Goal: Task Accomplishment & Management: Complete application form

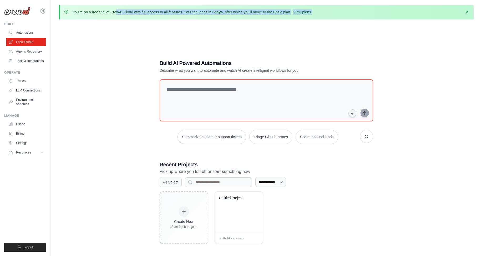
drag, startPoint x: 85, startPoint y: 10, endPoint x: 289, endPoint y: 15, distance: 203.4
click at [289, 15] on div "You're on a free trial of CrewAI Cloud with full access to all features. Your t…" at bounding box center [193, 12] width 240 height 6
drag, startPoint x: 68, startPoint y: 49, endPoint x: 46, endPoint y: 35, distance: 26.1
click at [68, 49] on div "**********" at bounding box center [266, 152] width 415 height 256
click at [26, 31] on link "Automations" at bounding box center [27, 32] width 40 height 8
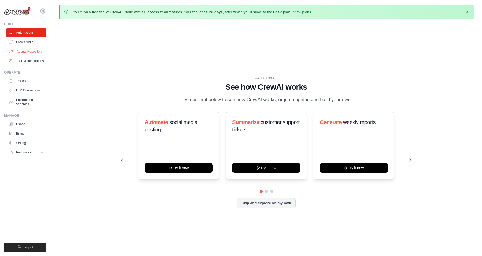
click at [38, 53] on link "Agents Repository" at bounding box center [27, 51] width 40 height 8
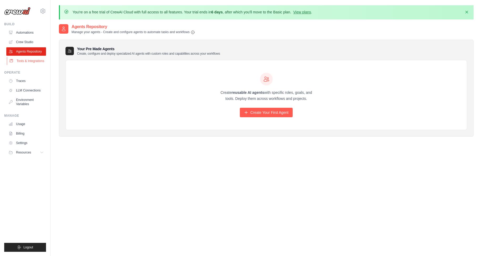
click at [27, 62] on link "Tools & Integrations" at bounding box center [27, 61] width 40 height 8
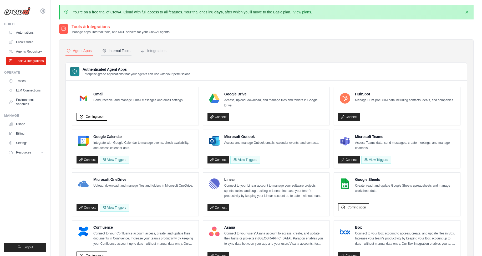
click at [122, 55] on button "Internal Tools" at bounding box center [116, 51] width 30 height 10
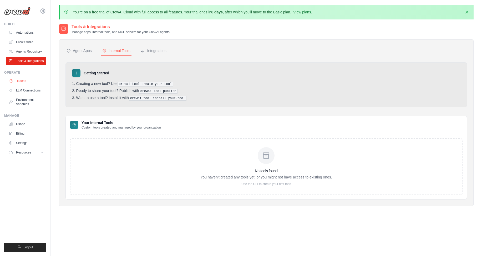
click at [41, 78] on link "Traces" at bounding box center [27, 81] width 40 height 8
click at [36, 92] on link "LLM Connections" at bounding box center [27, 90] width 40 height 8
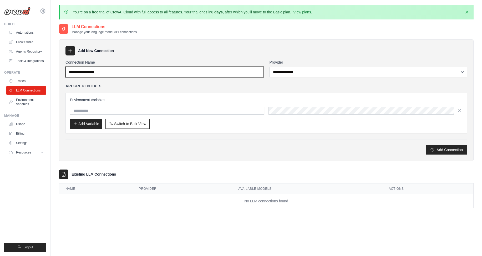
click at [138, 75] on input "Connection Name" at bounding box center [164, 72] width 198 height 10
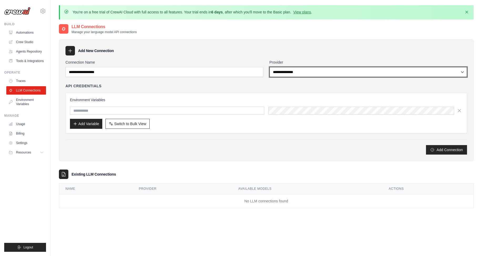
click at [299, 73] on select "**********" at bounding box center [369, 72] width 198 height 10
select select "******"
click at [270, 67] on select "**********" at bounding box center [369, 72] width 198 height 10
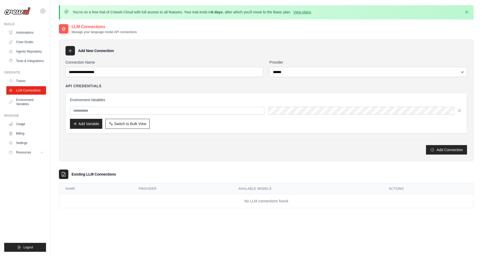
click at [193, 105] on div "Environment Variables Add Variable Switch to Bulk View Switch to Table View" at bounding box center [266, 113] width 393 height 32
click at [187, 111] on input "text" at bounding box center [167, 111] width 194 height 8
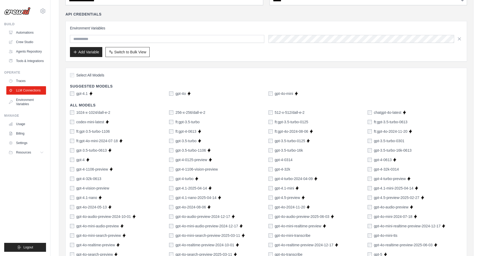
scroll to position [11, 0]
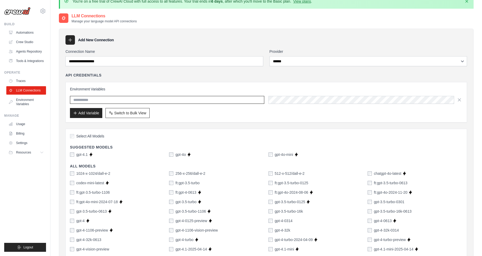
click at [119, 99] on input "text" at bounding box center [167, 100] width 194 height 8
click at [117, 111] on span "Switch to Bulk View" at bounding box center [130, 112] width 32 height 5
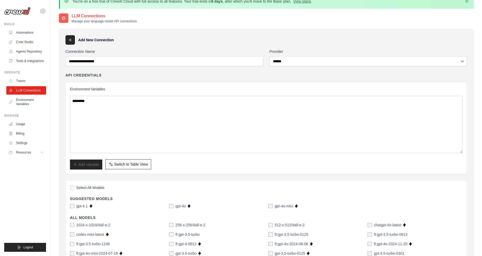
click at [133, 163] on span "Switch to Table View" at bounding box center [131, 164] width 34 height 5
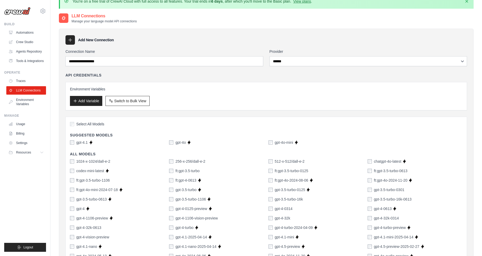
scroll to position [0, 0]
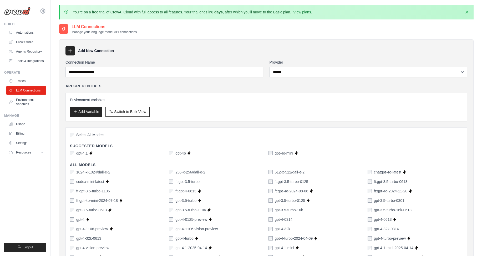
click at [127, 103] on div "Environment Variables Add Variable Switch to Bulk View Switch to Table View" at bounding box center [266, 106] width 393 height 19
click at [73, 103] on div "Environment Variables Add Variable Switch to Bulk View Switch to Table View" at bounding box center [266, 106] width 393 height 19
click at [112, 109] on icon "button" at bounding box center [111, 111] width 4 height 4
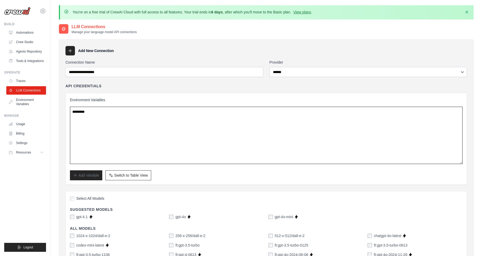
click at [108, 110] on textarea at bounding box center [266, 135] width 393 height 57
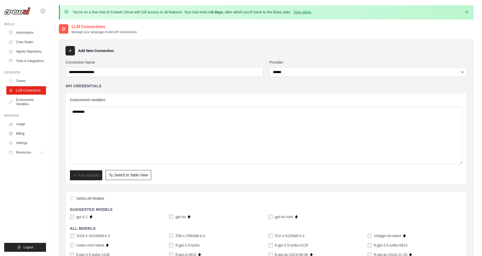
click at [146, 175] on span "Switch to Table View" at bounding box center [131, 175] width 34 height 5
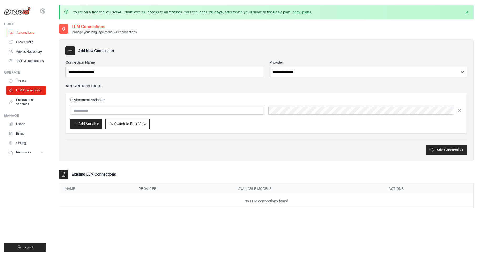
click at [28, 31] on link "Automations" at bounding box center [27, 32] width 40 height 8
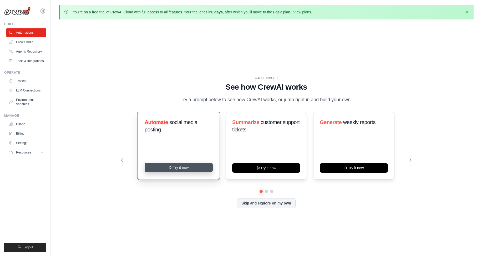
click at [184, 169] on button "Try it now" at bounding box center [179, 167] width 68 height 9
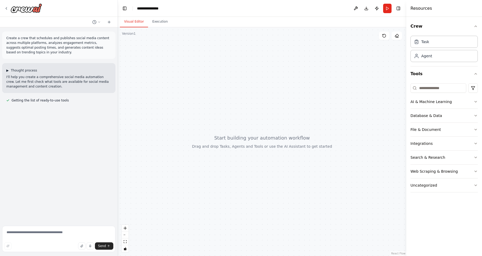
click at [25, 69] on span "Thought process" at bounding box center [24, 70] width 26 height 4
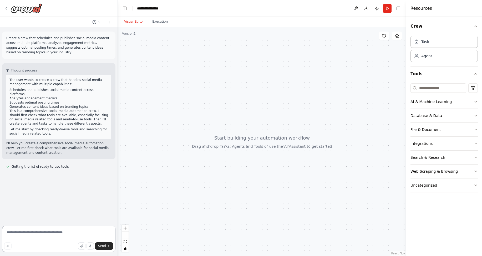
click at [69, 234] on textarea at bounding box center [58, 239] width 113 height 26
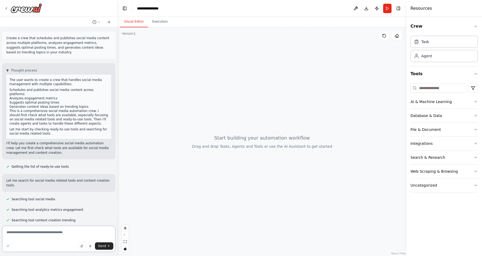
scroll to position [10, 0]
